Goal: Book appointment/travel/reservation

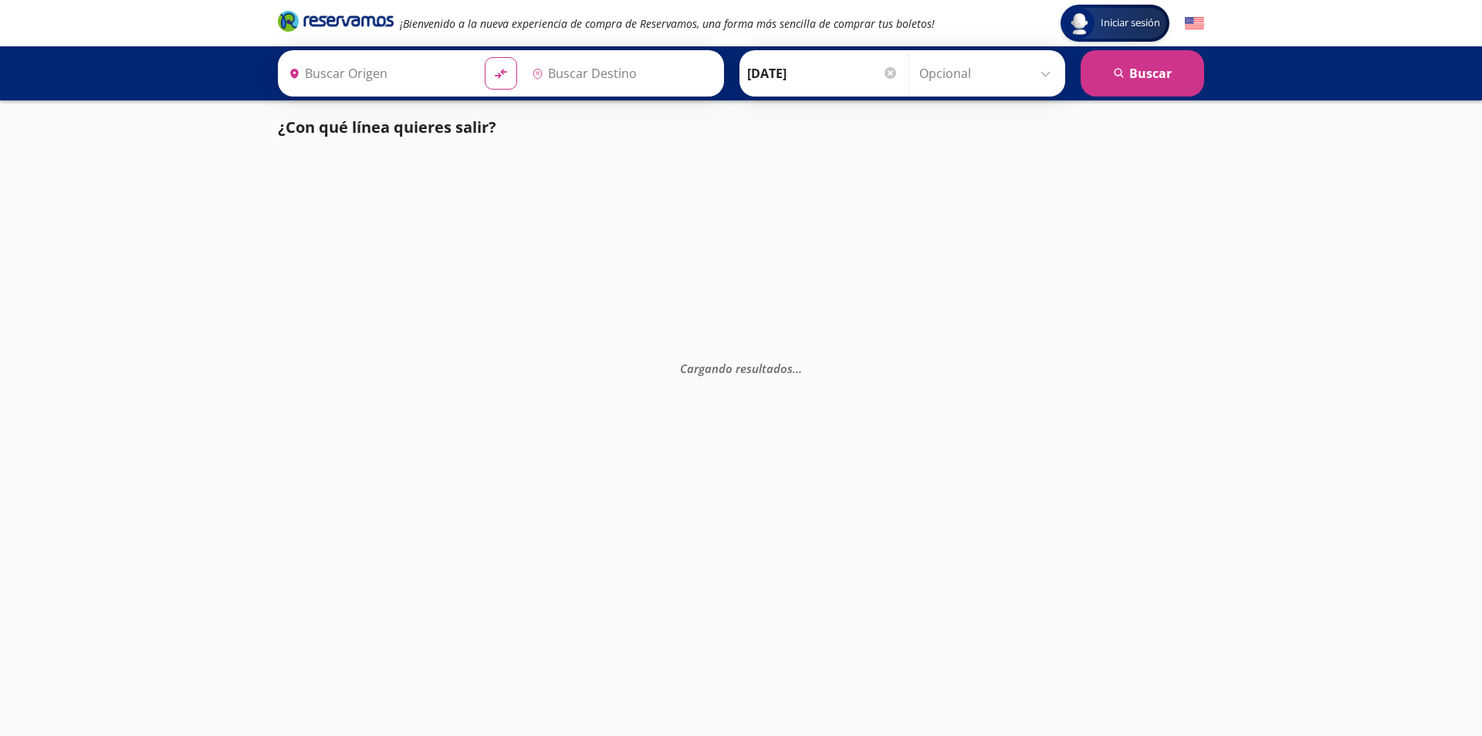
type input "[GEOGRAPHIC_DATA], [GEOGRAPHIC_DATA]"
type input "[PERSON_NAME] de Querétaro, [GEOGRAPHIC_DATA]"
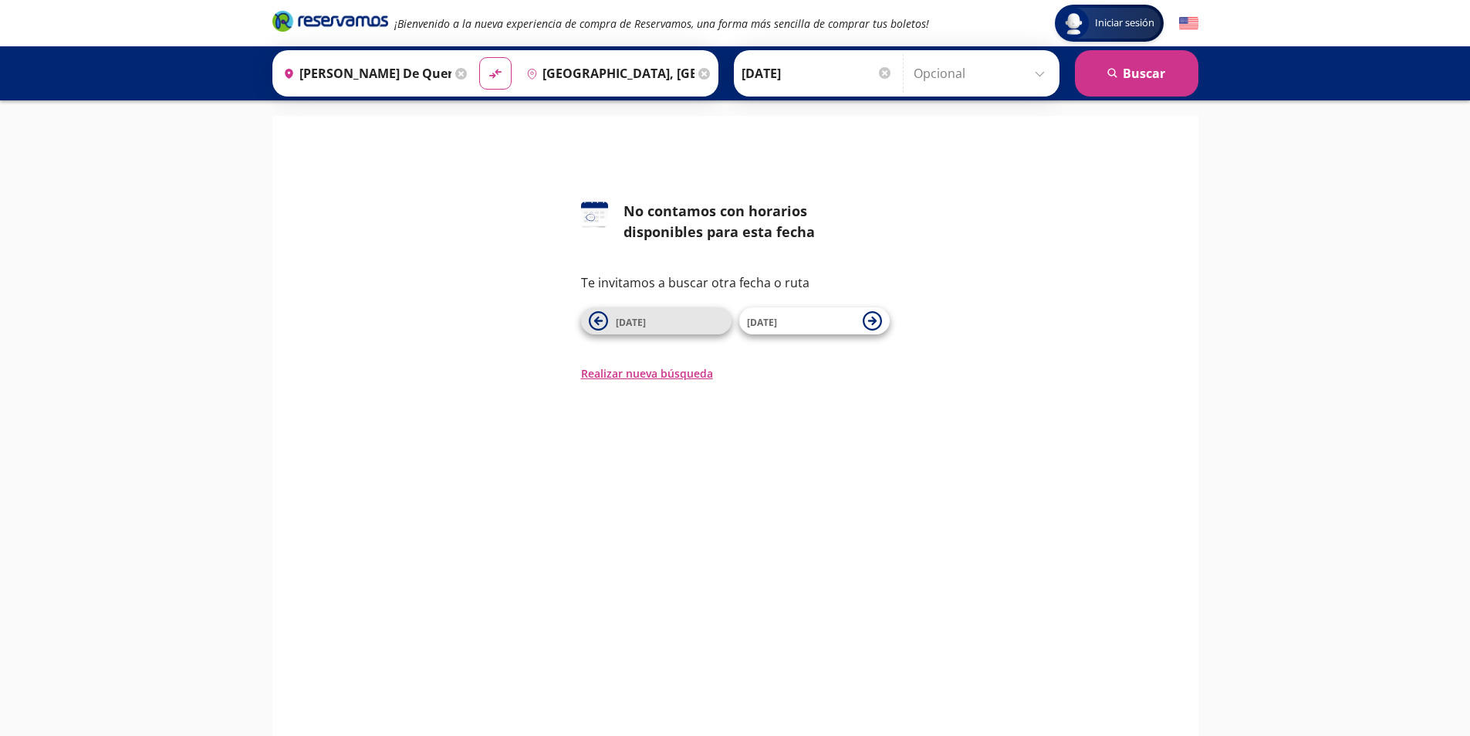
click at [649, 327] on span "[DATE]" at bounding box center [670, 321] width 108 height 19
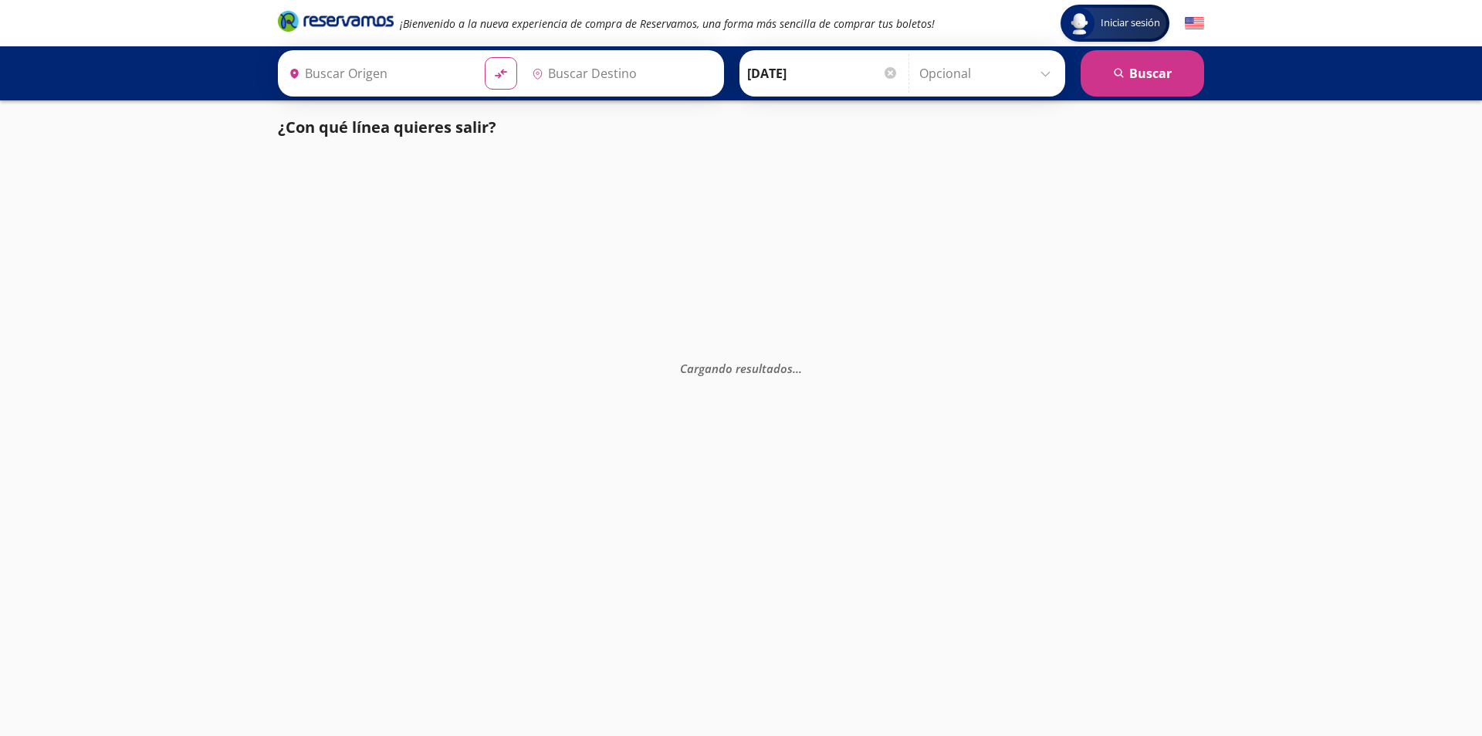
type input "[PERSON_NAME] de Querétaro, [GEOGRAPHIC_DATA]"
type input "[GEOGRAPHIC_DATA], [GEOGRAPHIC_DATA]"
type input "[PERSON_NAME] de Querétaro, [GEOGRAPHIC_DATA]"
type input "[GEOGRAPHIC_DATA], [GEOGRAPHIC_DATA]"
type input "[PERSON_NAME] de Querétaro, [GEOGRAPHIC_DATA]"
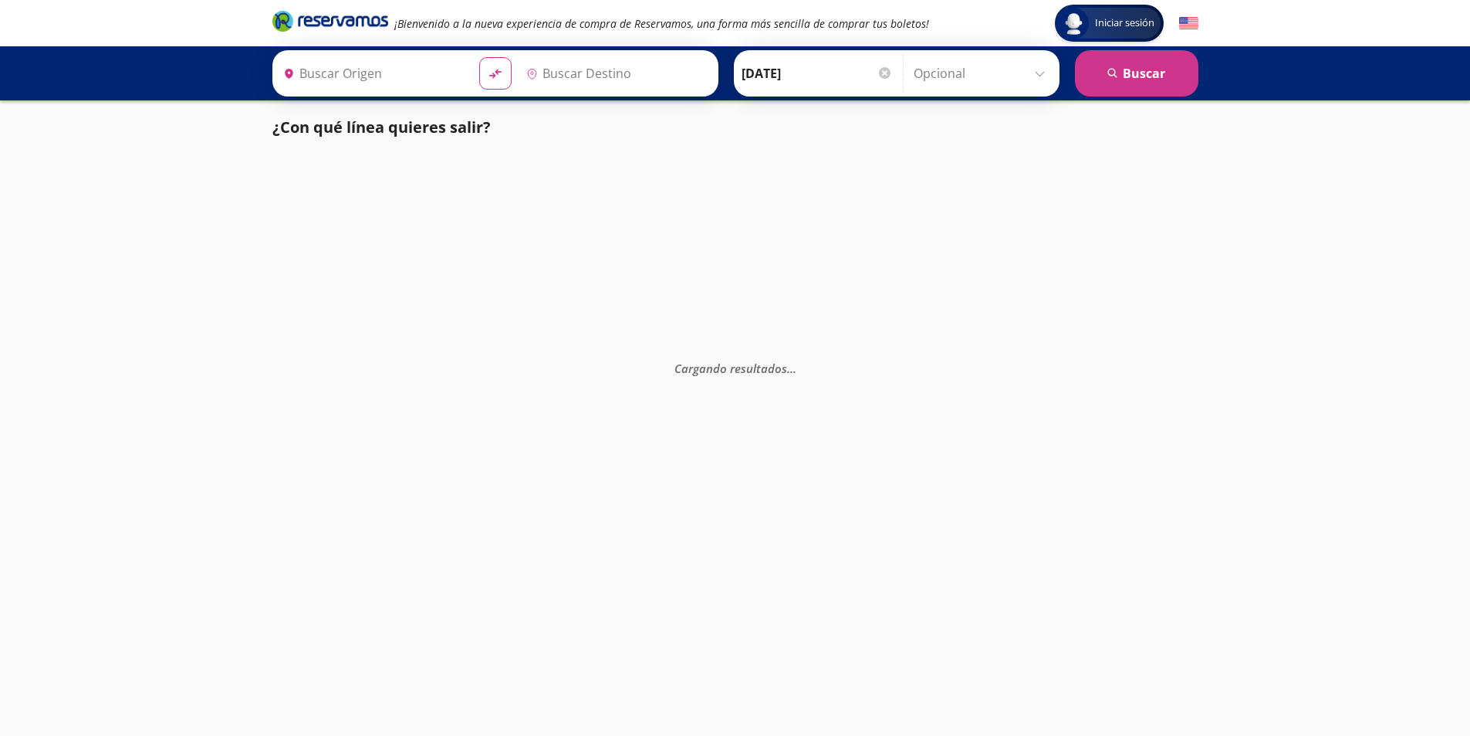
type input "[GEOGRAPHIC_DATA], [GEOGRAPHIC_DATA]"
